Goal: Task Accomplishment & Management: Manage account settings

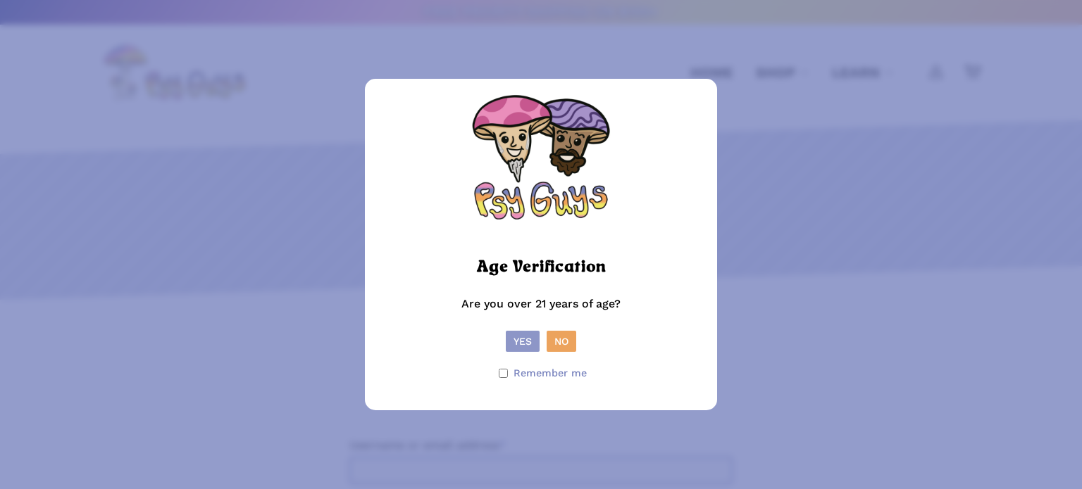
type input "**********"
click at [525, 345] on button "Yes" at bounding box center [523, 341] width 34 height 21
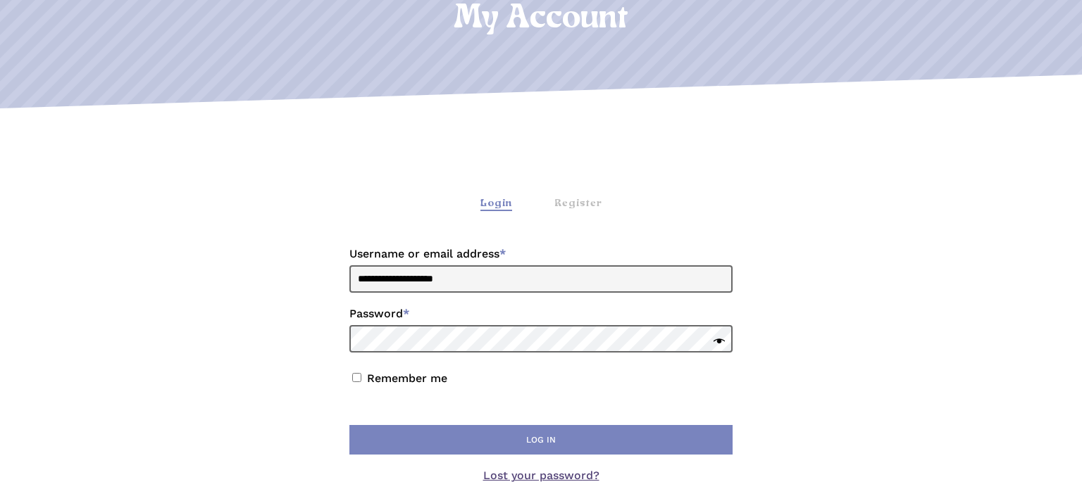
scroll to position [197, 0]
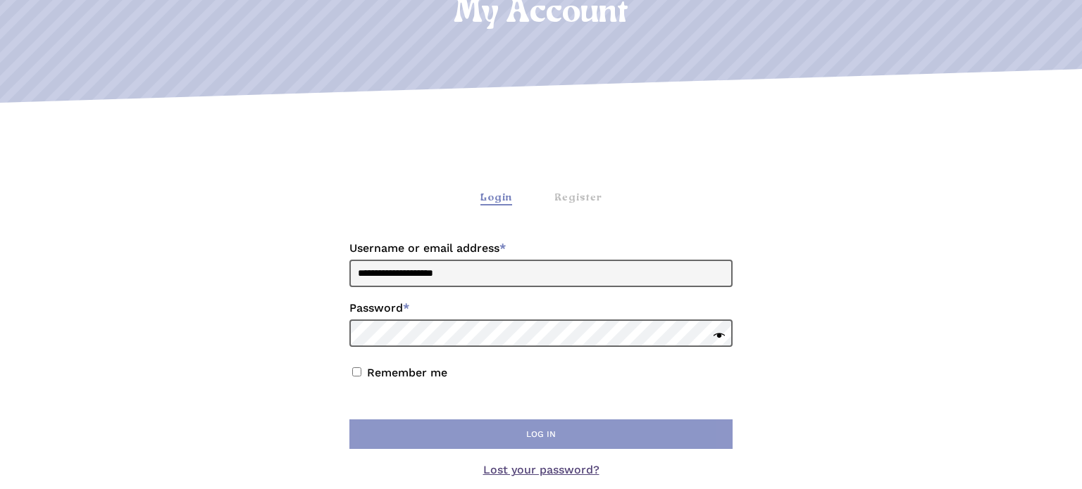
click at [513, 434] on button "Log in" at bounding box center [540, 435] width 383 height 30
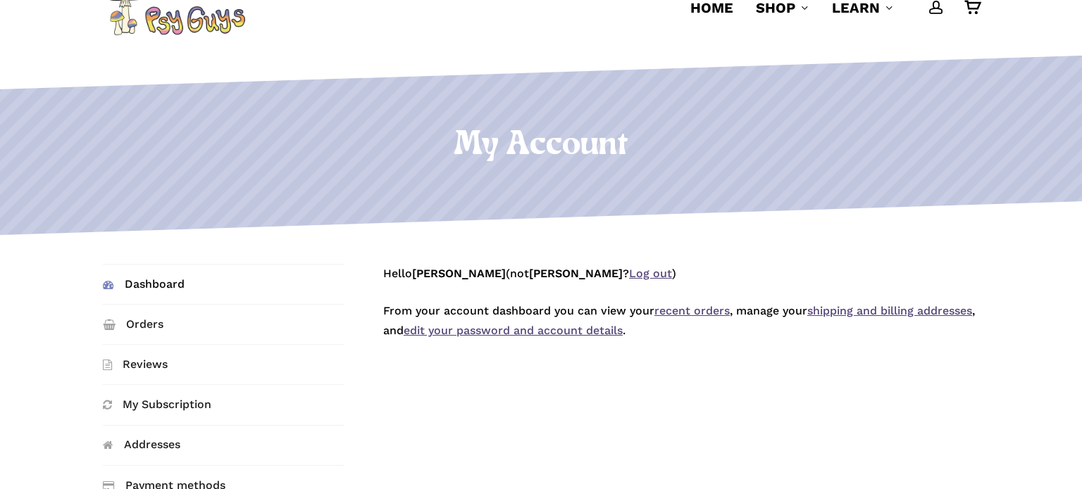
scroll to position [65, 0]
click at [153, 411] on link "My Subscription" at bounding box center [224, 403] width 242 height 39
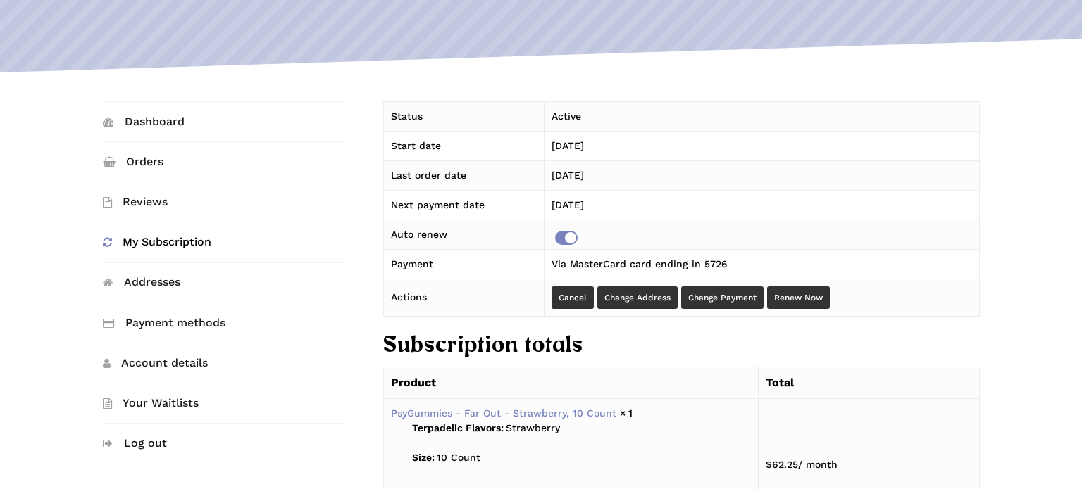
scroll to position [232, 0]
